Goal: Task Accomplishment & Management: Complete application form

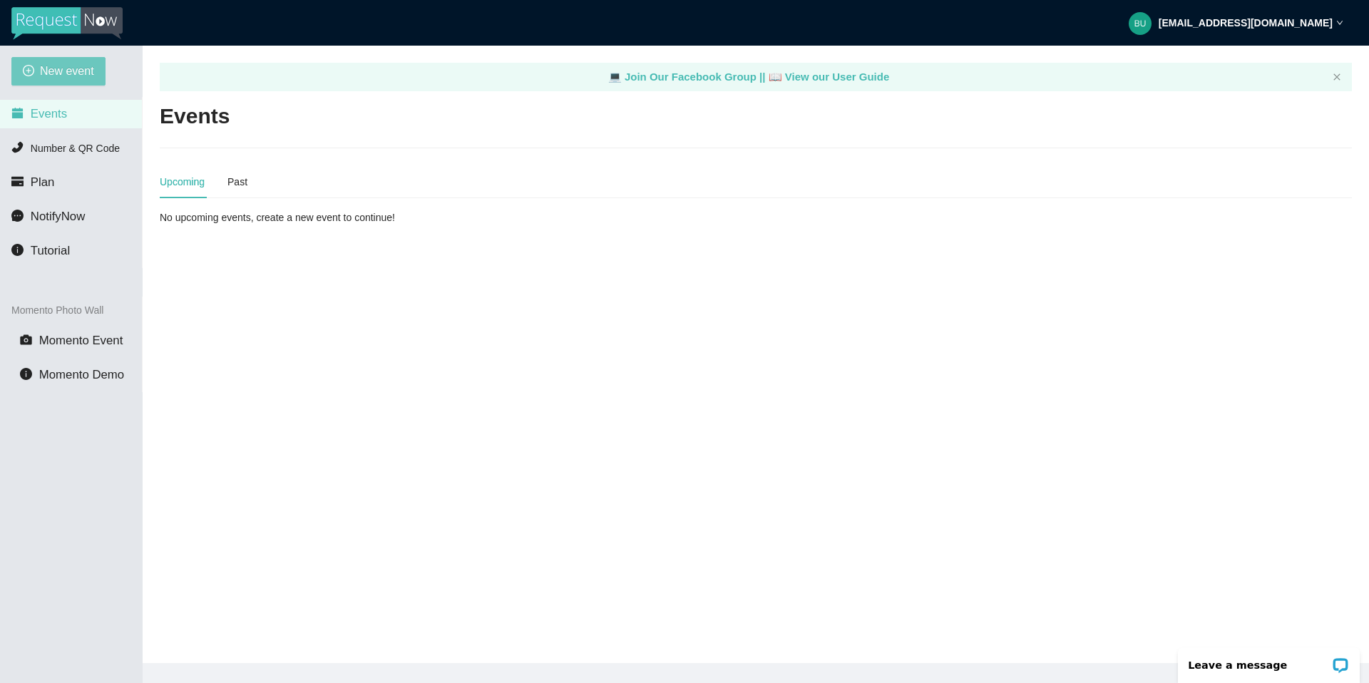
click at [71, 73] on span "New event" at bounding box center [67, 71] width 54 height 18
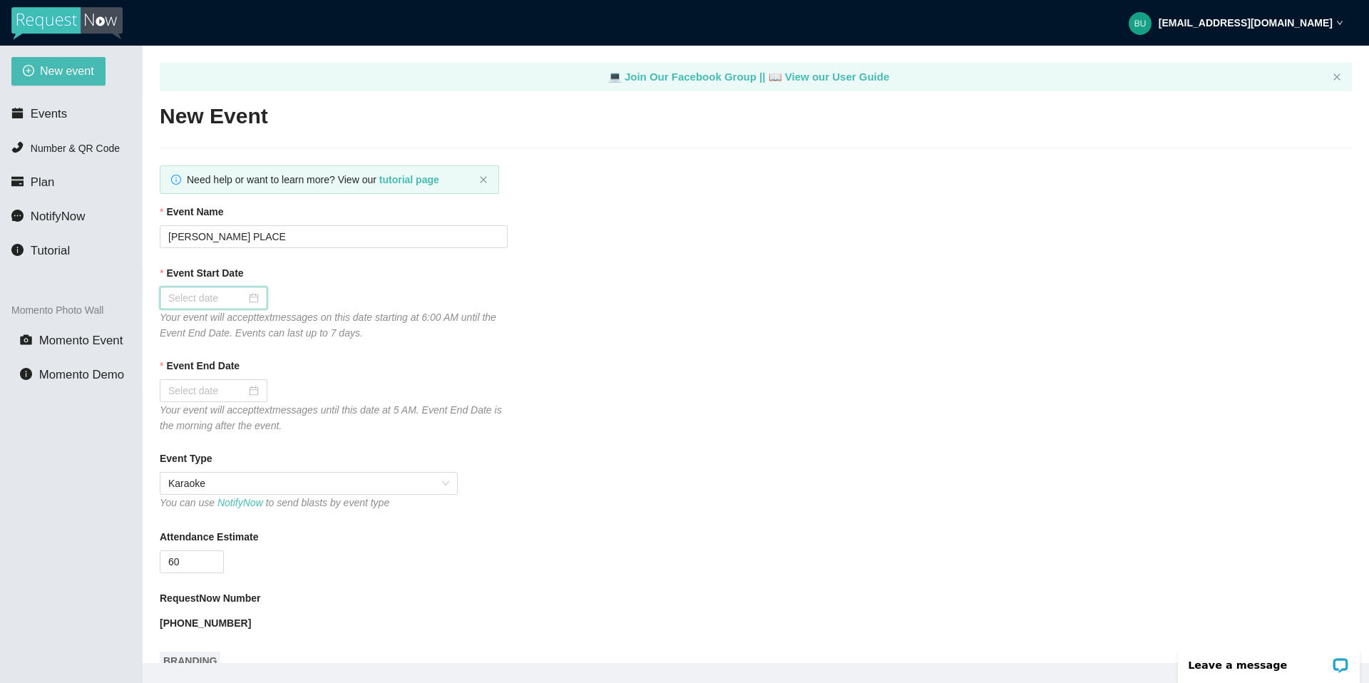
click at [213, 297] on input "Event Start Date" at bounding box center [207, 298] width 78 height 16
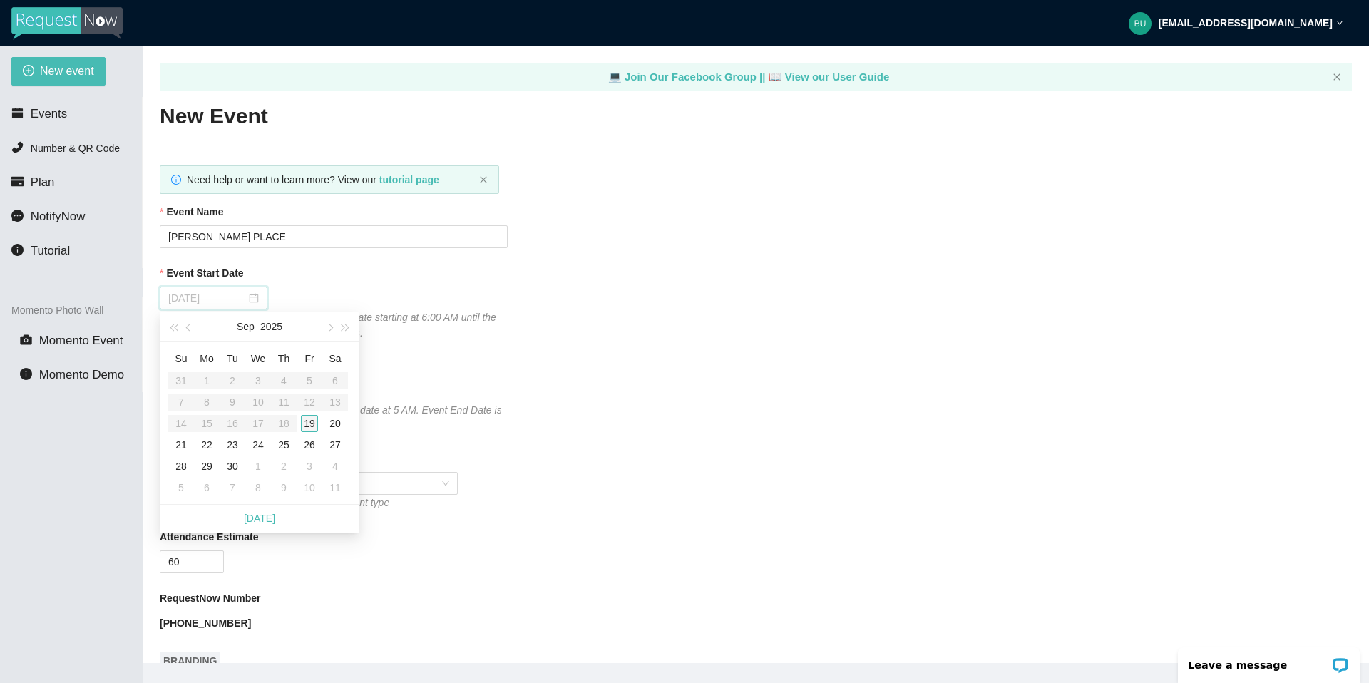
type input "[DATE]"
click at [312, 421] on div "19" at bounding box center [309, 423] width 17 height 17
type input "[DATE]"
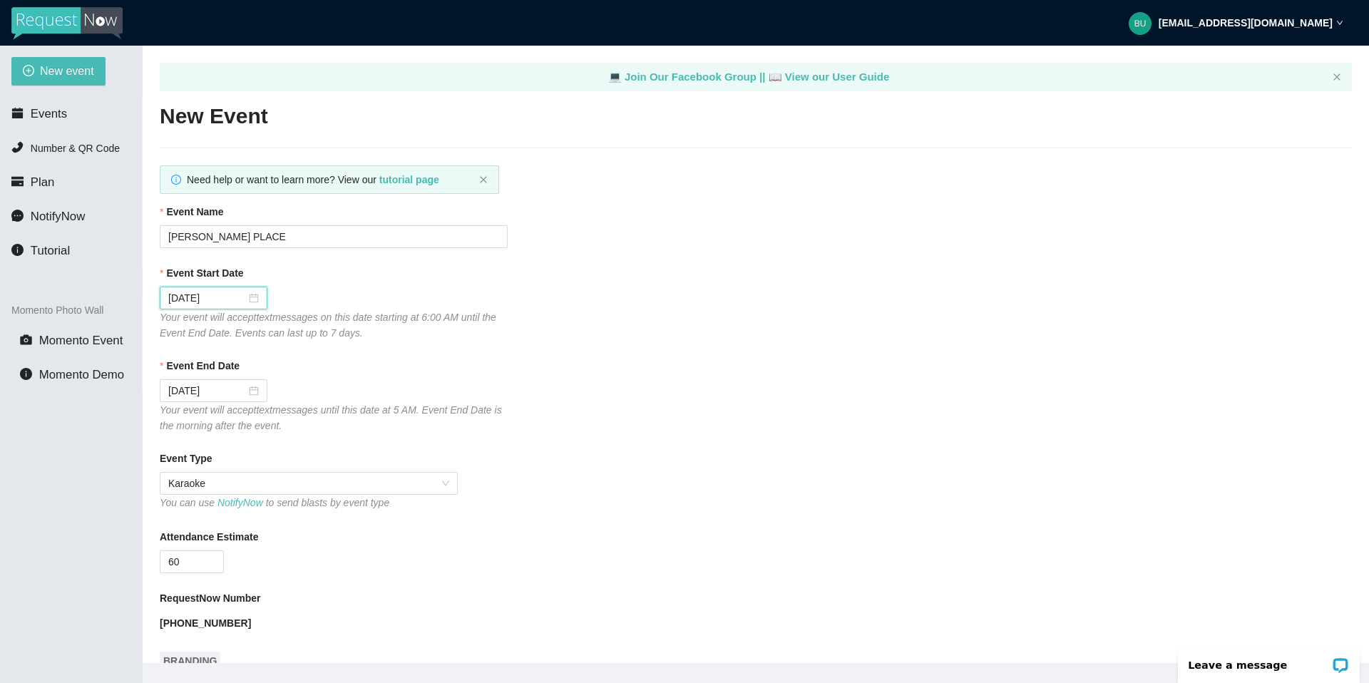
click at [345, 564] on div "60" at bounding box center [334, 561] width 348 height 23
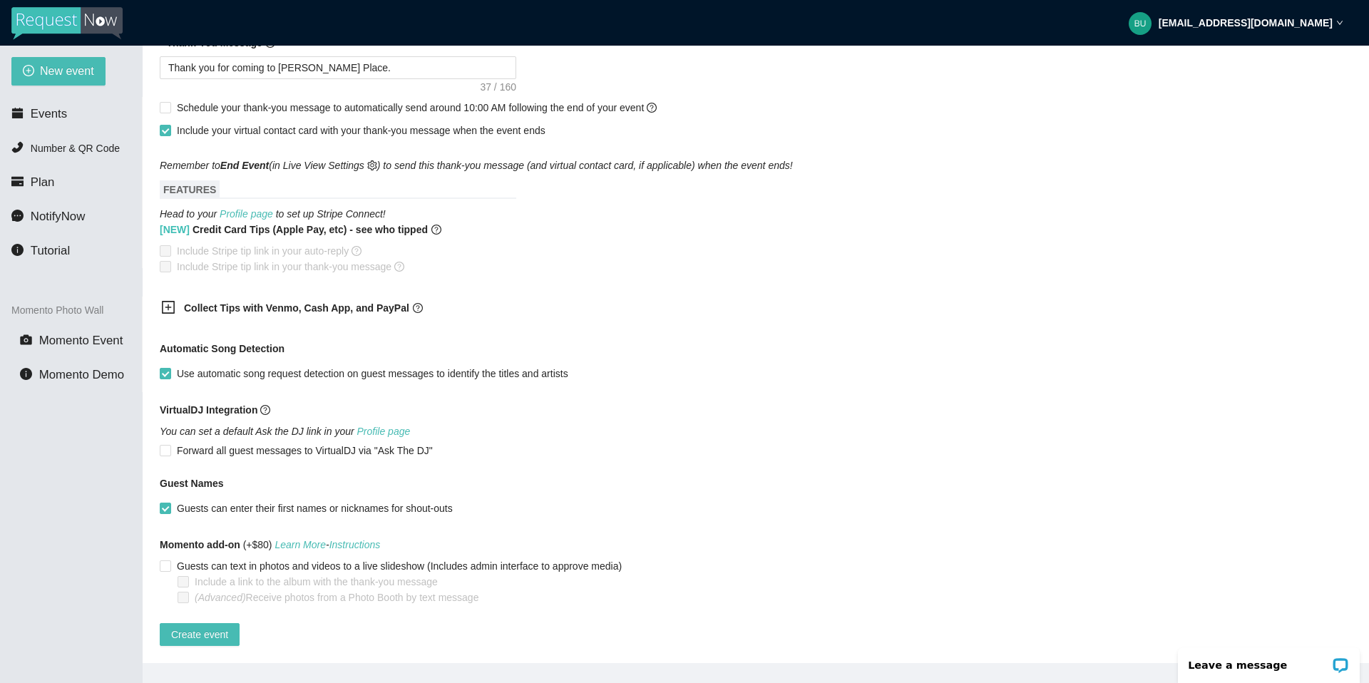
scroll to position [29, 0]
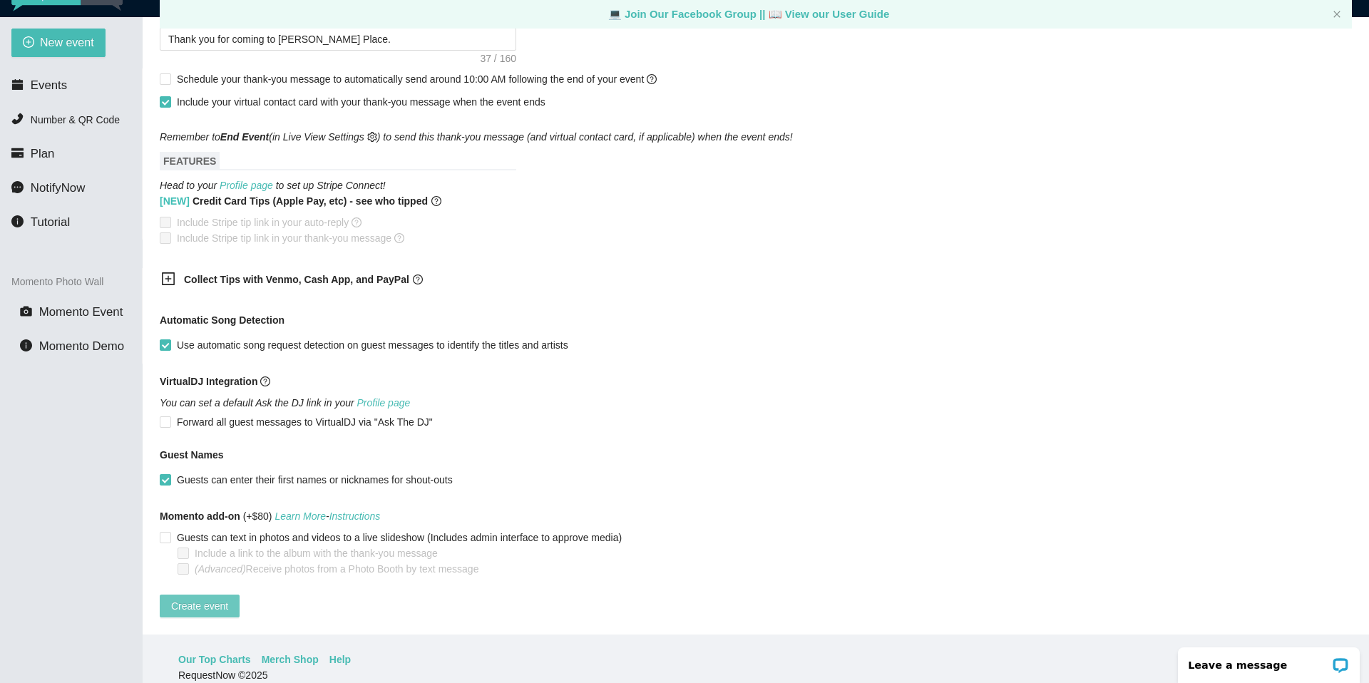
click at [192, 598] on span "Create event" at bounding box center [199, 606] width 57 height 16
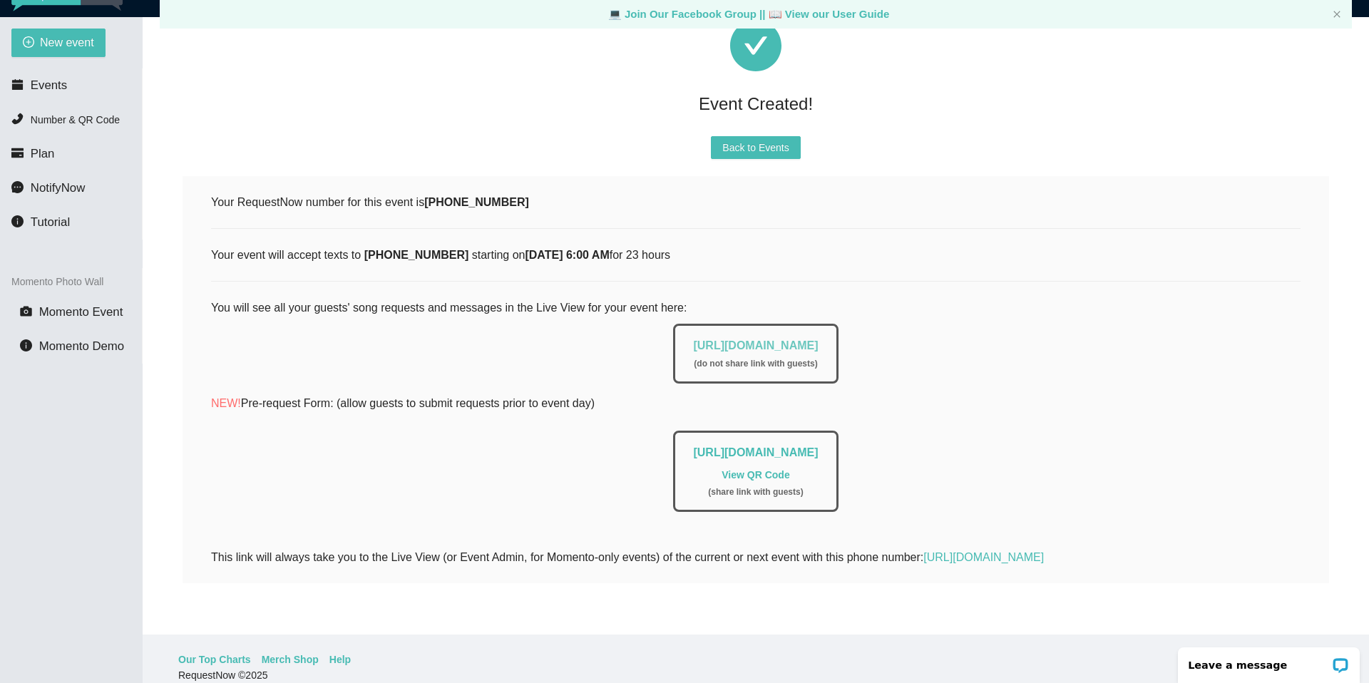
click at [734, 339] on link "[URL][DOMAIN_NAME]" at bounding box center [755, 345] width 125 height 12
